Goal: Entertainment & Leisure: Consume media (video, audio)

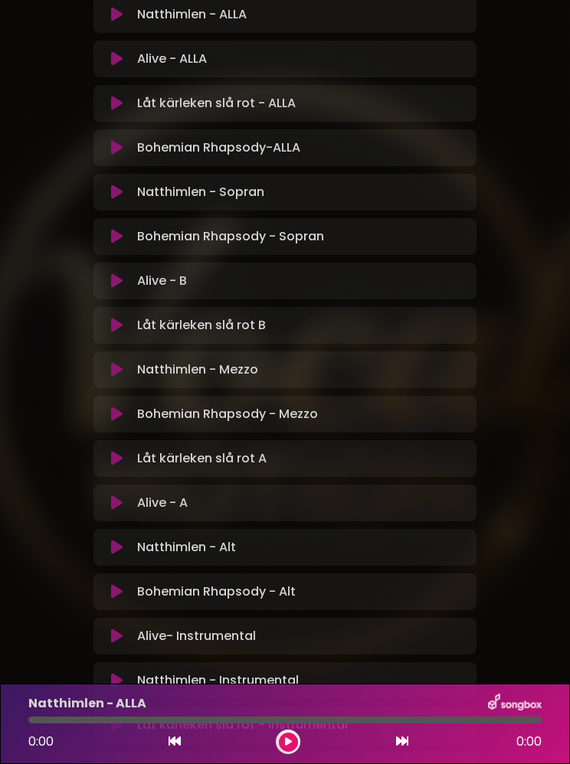
scroll to position [280, 0]
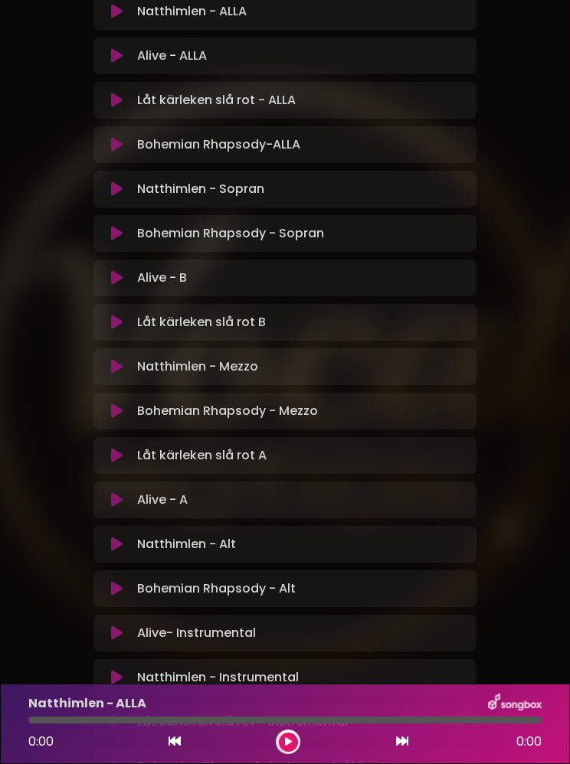
click at [227, 417] on p "Bohemian Rhapsody - Mezzo Loading Track..." at bounding box center [227, 411] width 181 height 18
click at [180, 502] on p "Alive - A Loading Track..." at bounding box center [162, 500] width 51 height 18
click at [105, 506] on button at bounding box center [117, 500] width 28 height 15
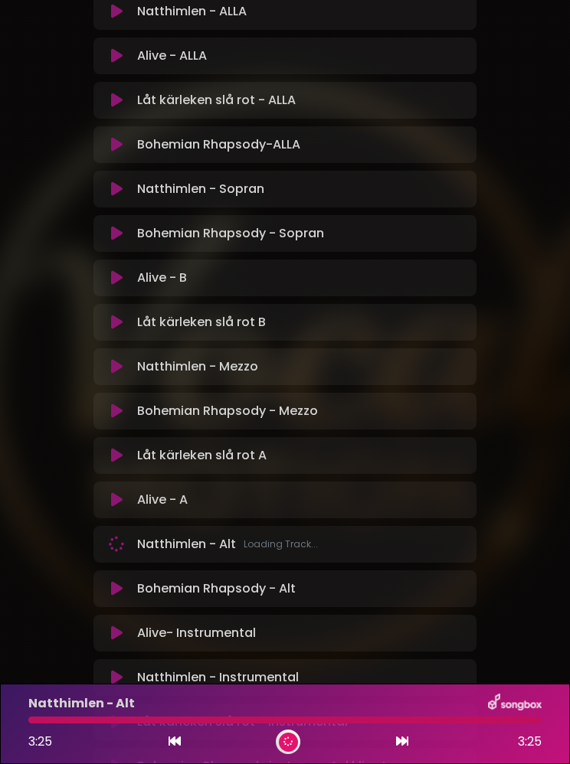
click at [398, 320] on div "Låt kärleken slå rot B Loading Track..." at bounding box center [299, 322] width 336 height 18
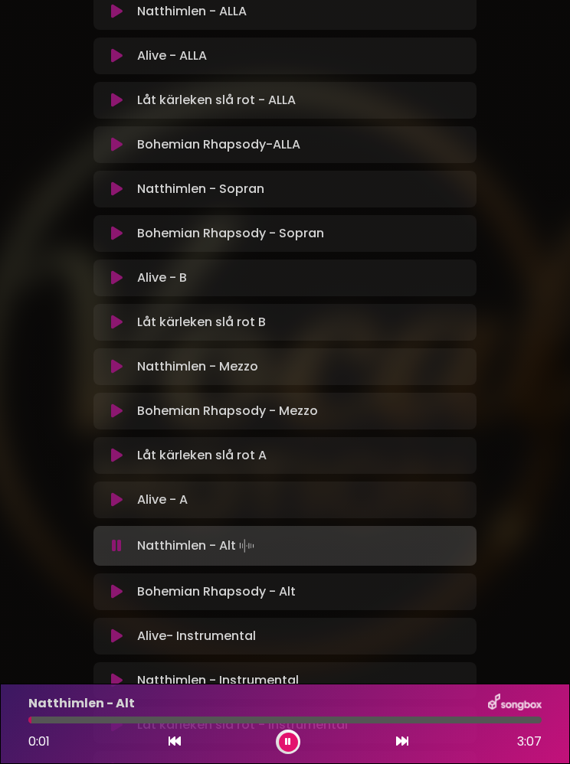
click at [127, 315] on button at bounding box center [117, 322] width 28 height 15
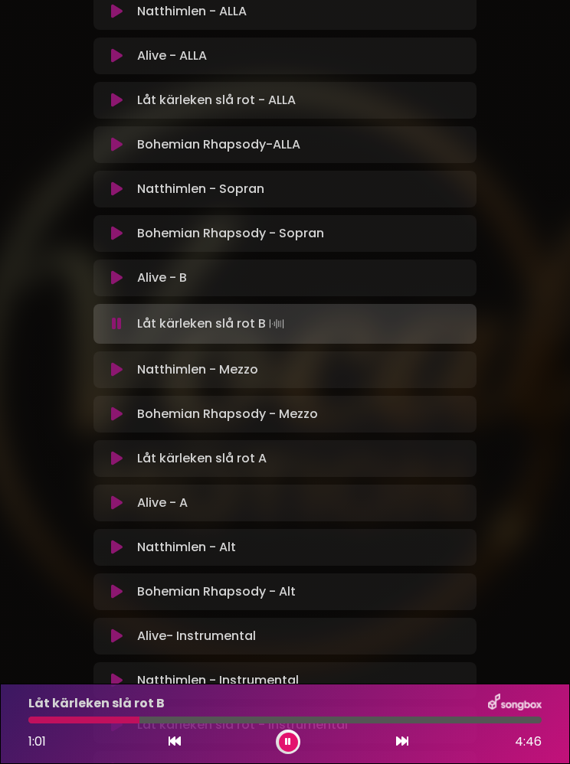
click at [290, 735] on button at bounding box center [288, 742] width 19 height 19
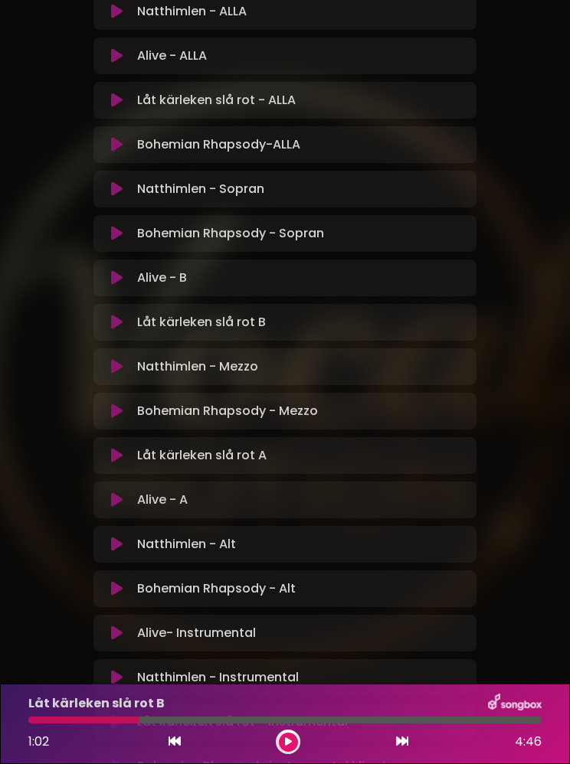
scroll to position [279, 0]
click at [117, 450] on icon at bounding box center [116, 456] width 11 height 15
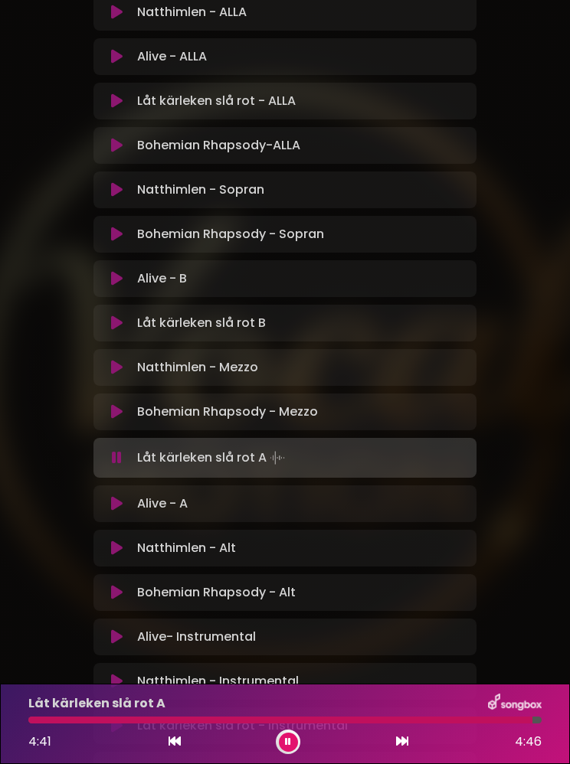
click at [127, 364] on button at bounding box center [117, 367] width 28 height 15
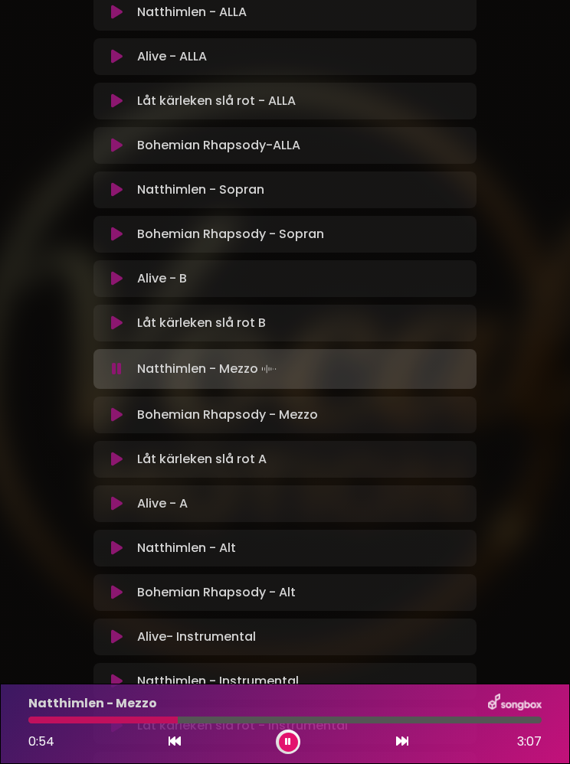
click at [294, 735] on button at bounding box center [288, 742] width 19 height 19
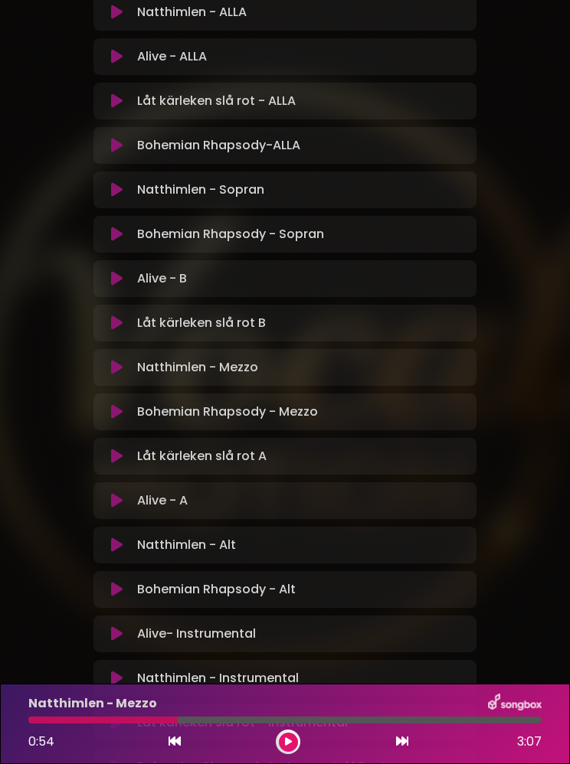
click at [164, 748] on div "0:54 3:07" at bounding box center [285, 742] width 532 height 25
click at [170, 739] on icon at bounding box center [175, 741] width 12 height 12
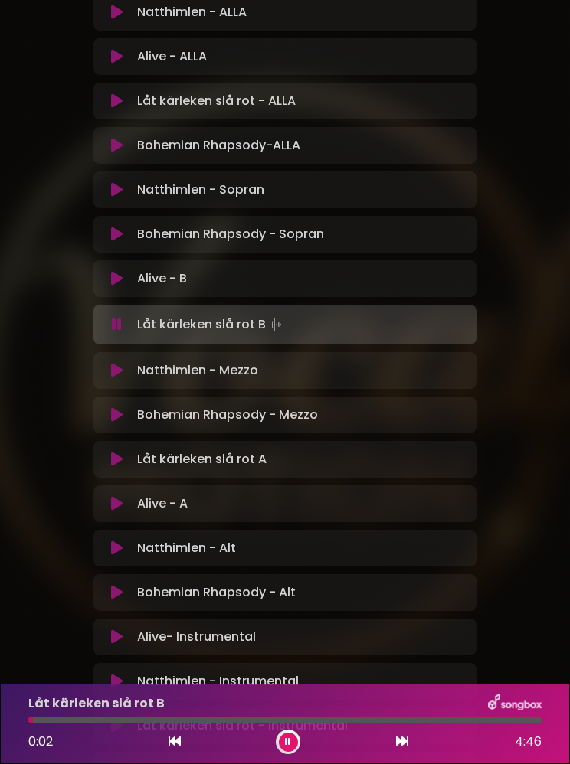
click at [126, 712] on p "Låt kärleken slå rot B" at bounding box center [96, 704] width 136 height 18
click at [128, 722] on div at bounding box center [284, 720] width 513 height 7
click at [115, 378] on icon at bounding box center [116, 370] width 11 height 15
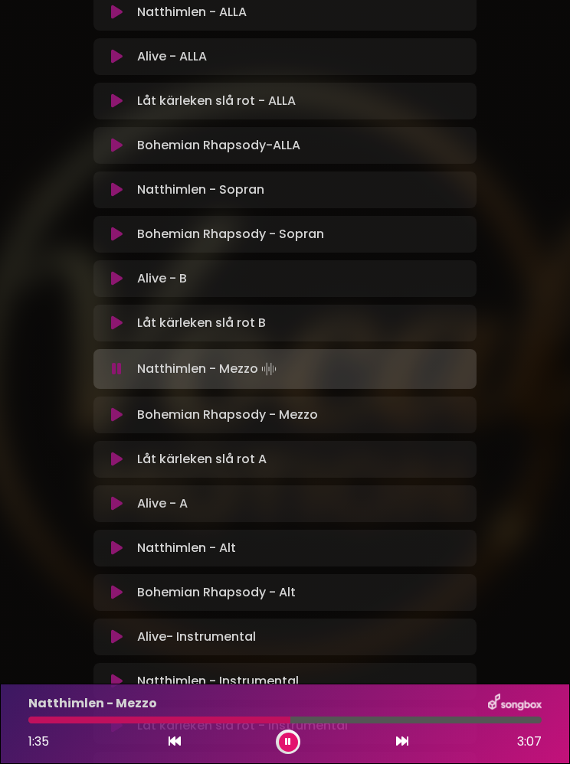
click at [291, 750] on button at bounding box center [288, 742] width 19 height 19
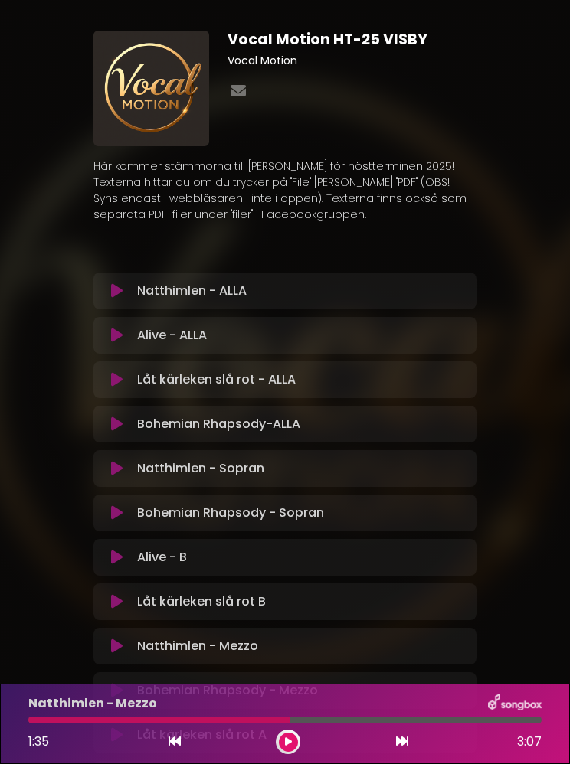
scroll to position [0, 0]
click at [293, 745] on button at bounding box center [288, 742] width 19 height 19
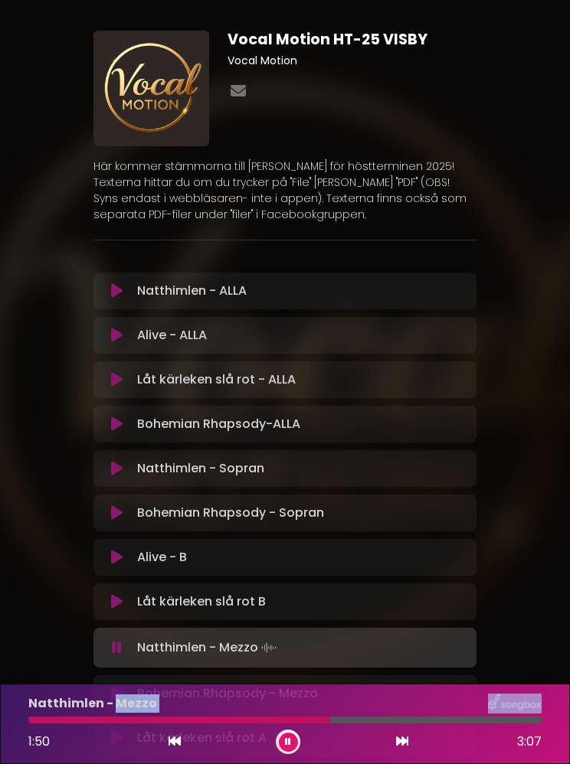
click at [269, 686] on div "Natthimlen - Mezzo 1:50 3:07" at bounding box center [285, 724] width 570 height 80
click at [270, 721] on div at bounding box center [182, 720] width 309 height 7
click at [268, 719] on div at bounding box center [149, 720] width 243 height 7
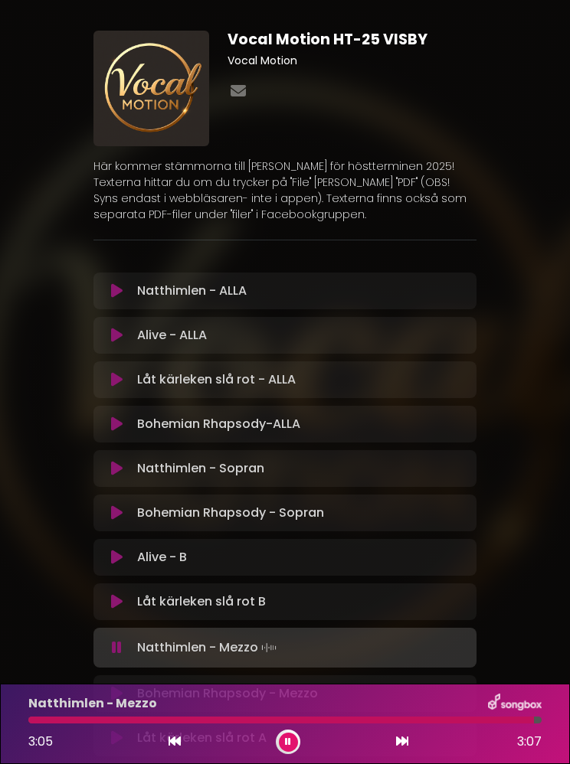
click at [347, 720] on div at bounding box center [281, 720] width 506 height 7
click at [316, 709] on div "Natthimlen - Mezzo" at bounding box center [285, 704] width 532 height 20
click at [315, 722] on div at bounding box center [196, 720] width 336 height 7
click at [278, 721] on div at bounding box center [206, 720] width 356 height 7
click at [250, 719] on div at bounding box center [153, 720] width 250 height 7
